Goal: Transaction & Acquisition: Subscribe to service/newsletter

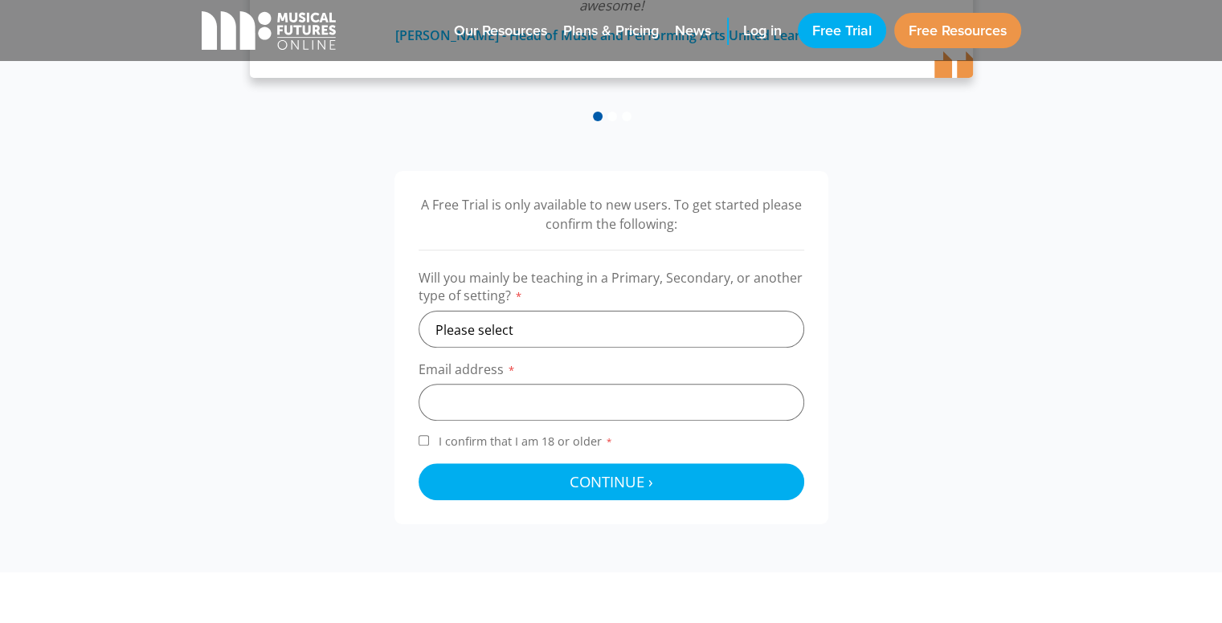
scroll to position [417, 0]
click at [619, 335] on select "Please select Primary Secondary Other" at bounding box center [612, 330] width 386 height 37
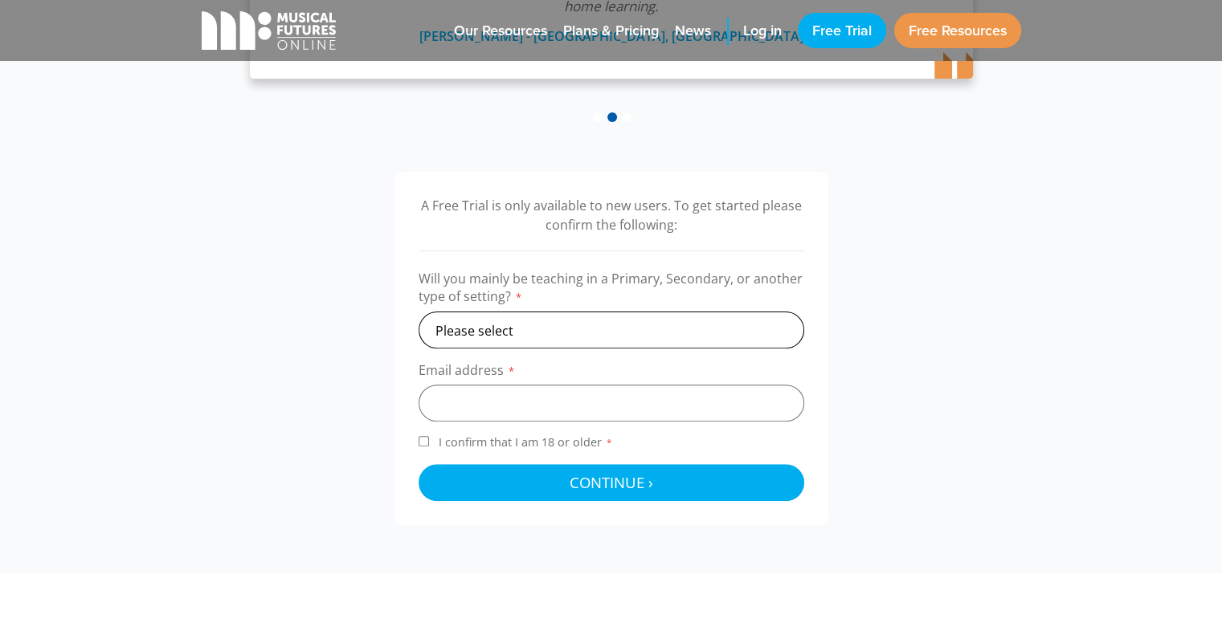
select select "primary"
click at [419, 312] on select "Please select Primary Secondary Other" at bounding box center [612, 330] width 386 height 37
click at [575, 404] on input "email" at bounding box center [612, 403] width 386 height 37
type input "info@dsemusic.com.au"
click at [426, 438] on input "I confirm that I am 18 or older *" at bounding box center [424, 441] width 10 height 10
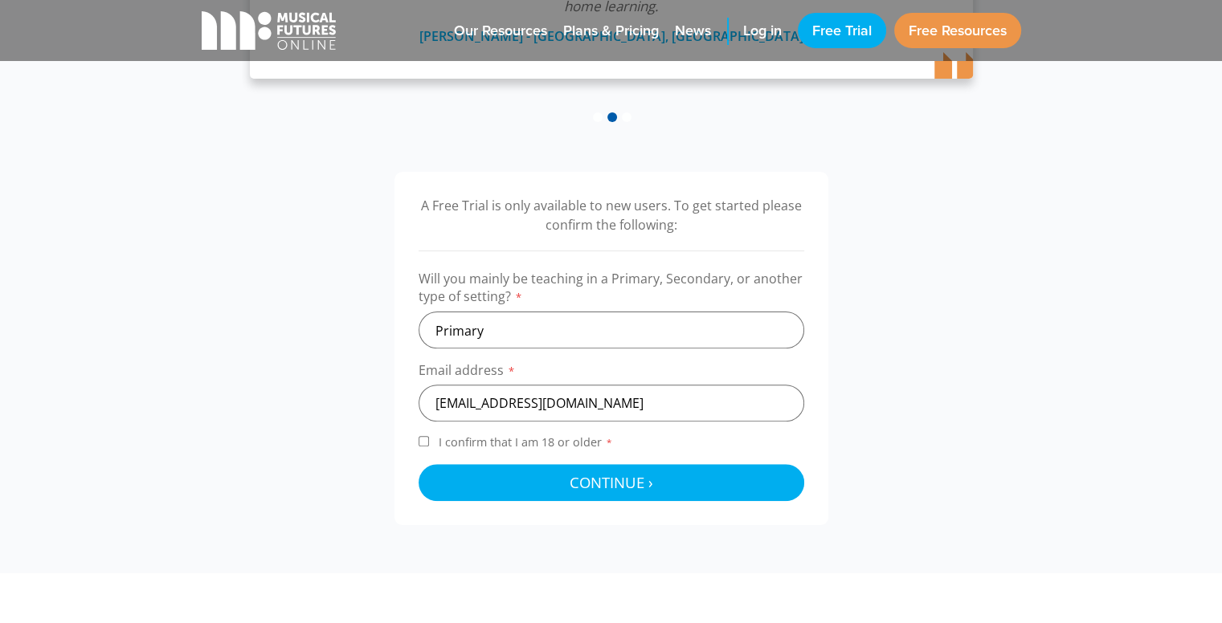
checkbox input "true"
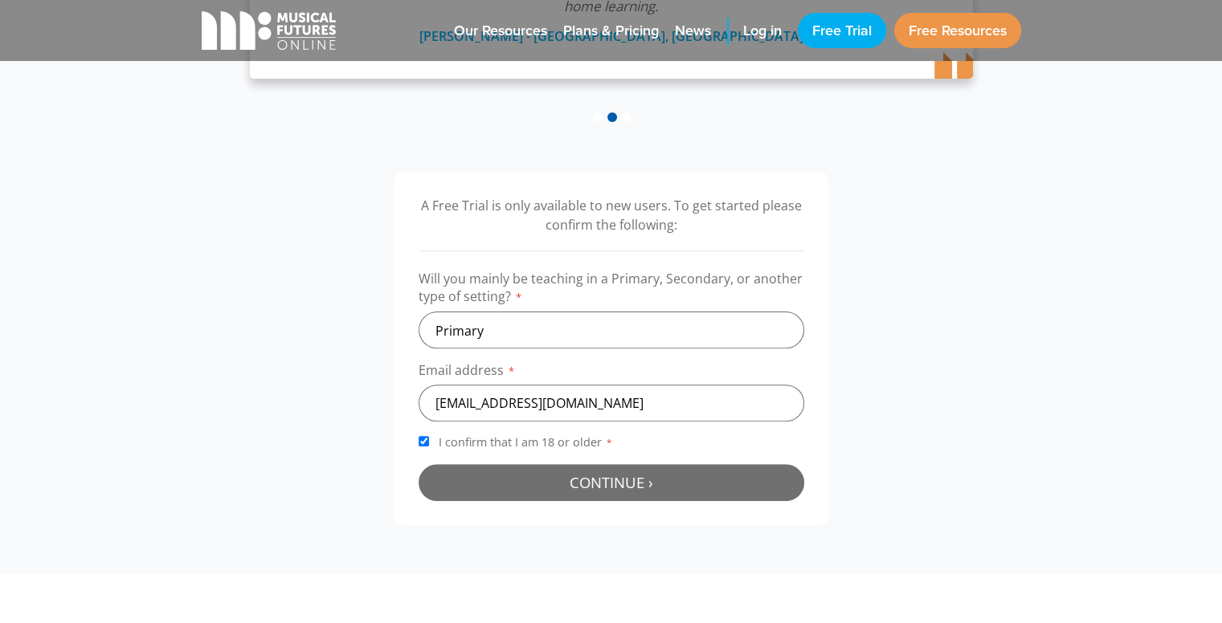
click at [561, 492] on button "Continue › Checking your details..." at bounding box center [612, 482] width 386 height 37
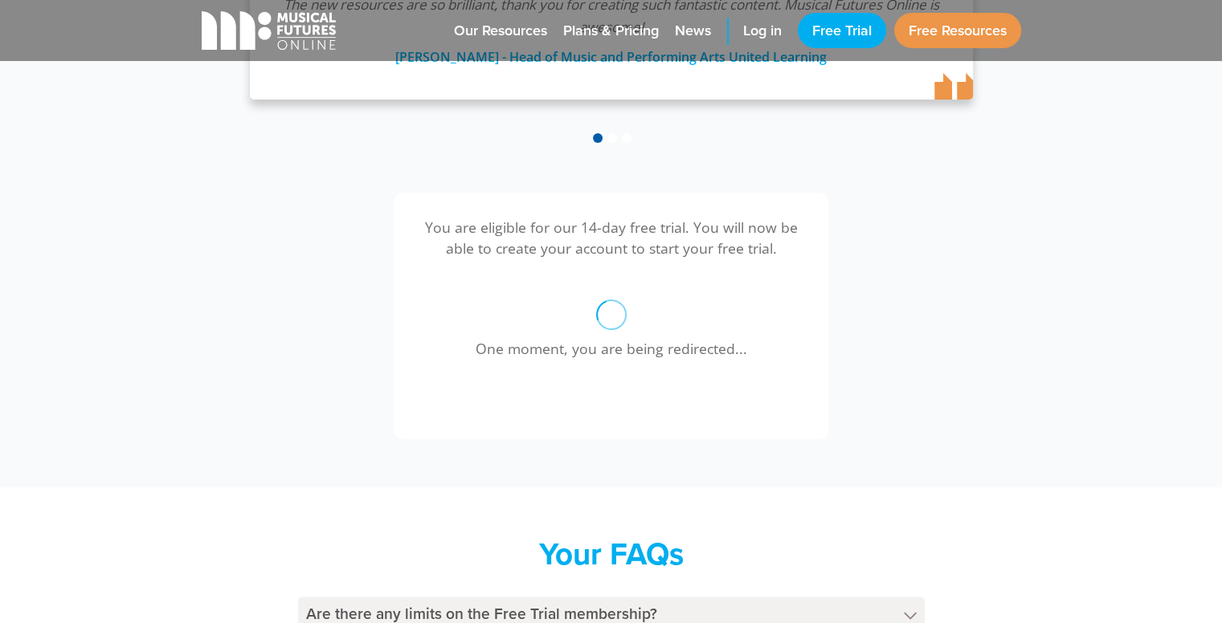
scroll to position [397, 0]
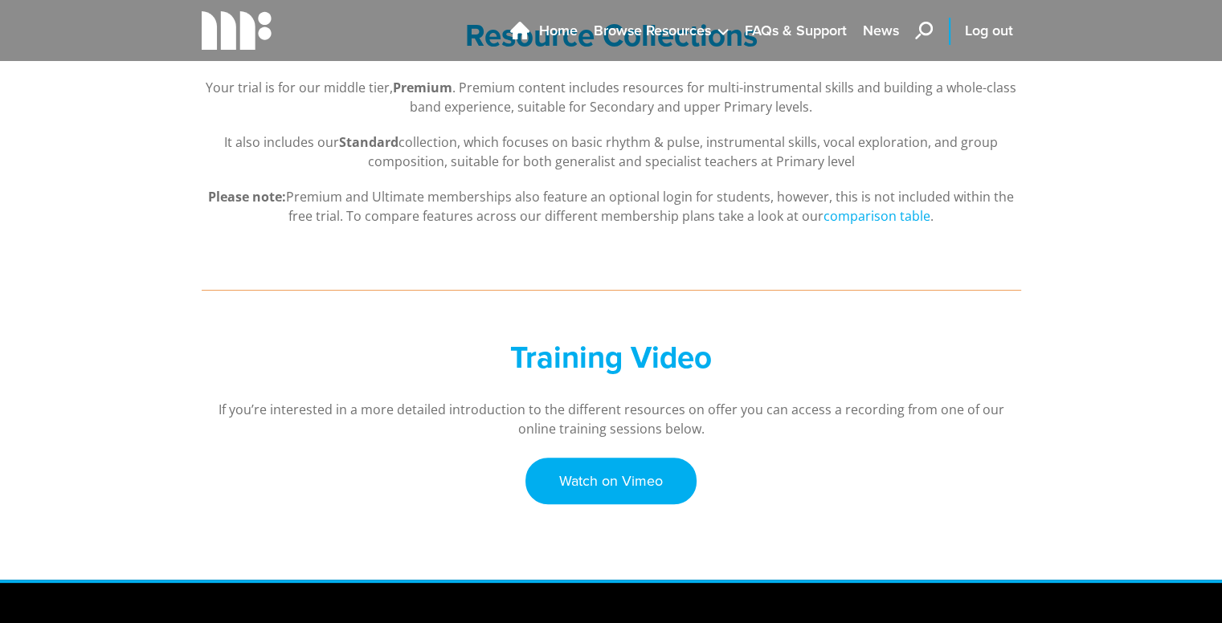
scroll to position [331, 0]
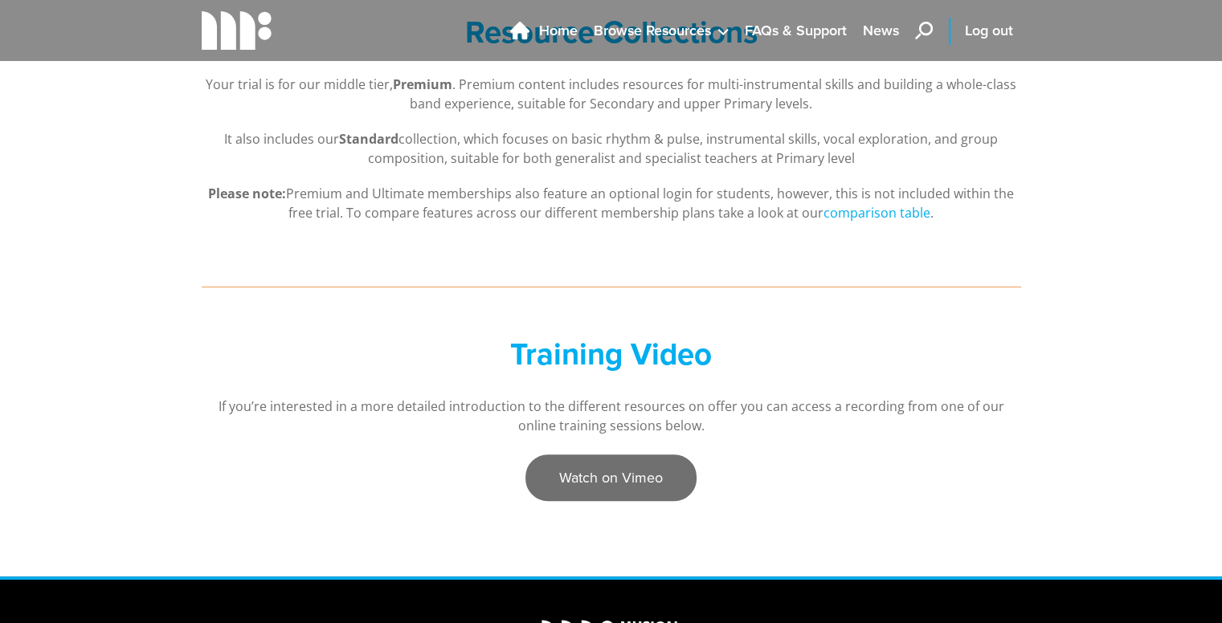
click at [640, 486] on link "Watch on Vimeo" at bounding box center [610, 478] width 171 height 47
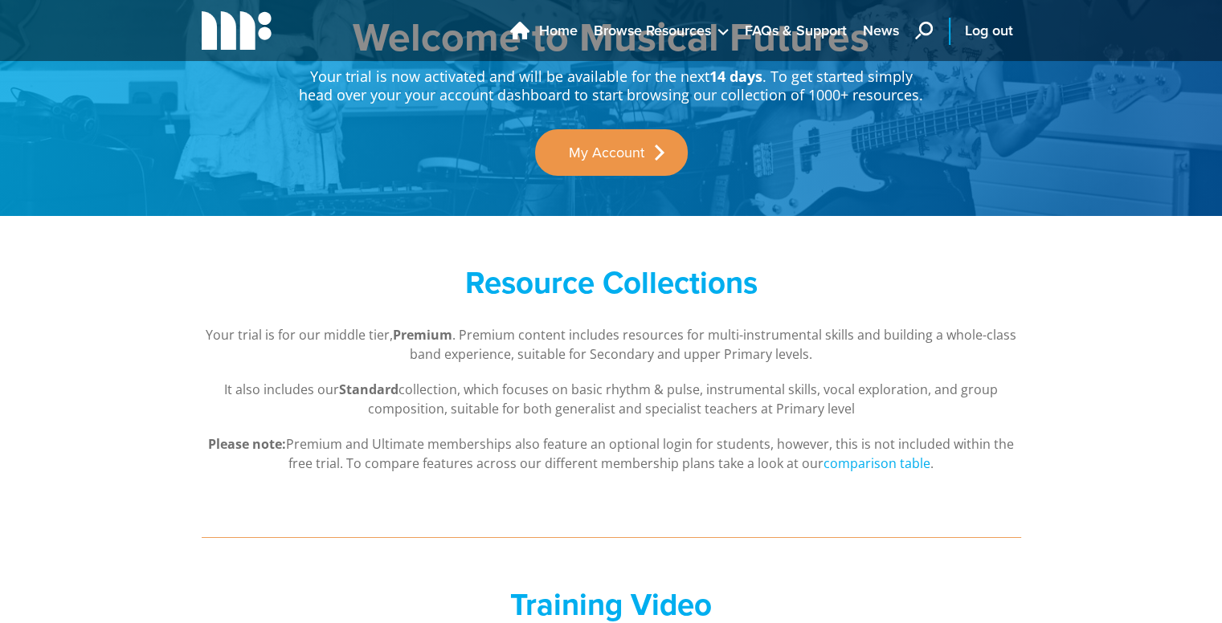
scroll to position [80, 0]
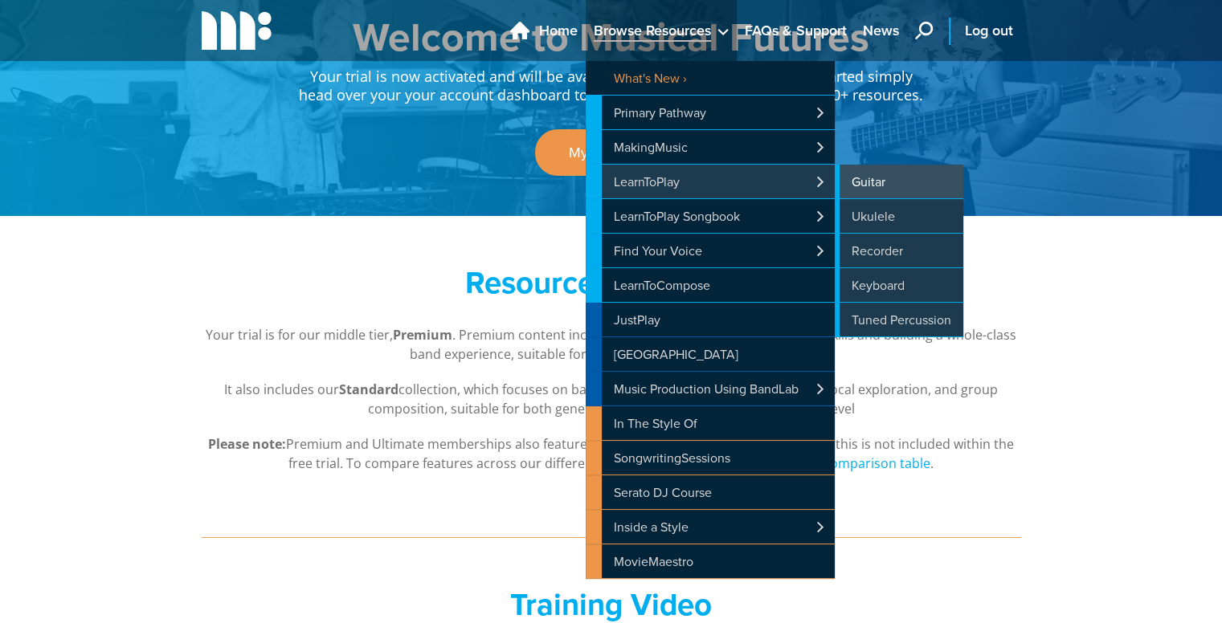
click at [871, 178] on link "Guitar" at bounding box center [899, 182] width 129 height 34
